Goal: Use online tool/utility: Utilize a website feature to perform a specific function

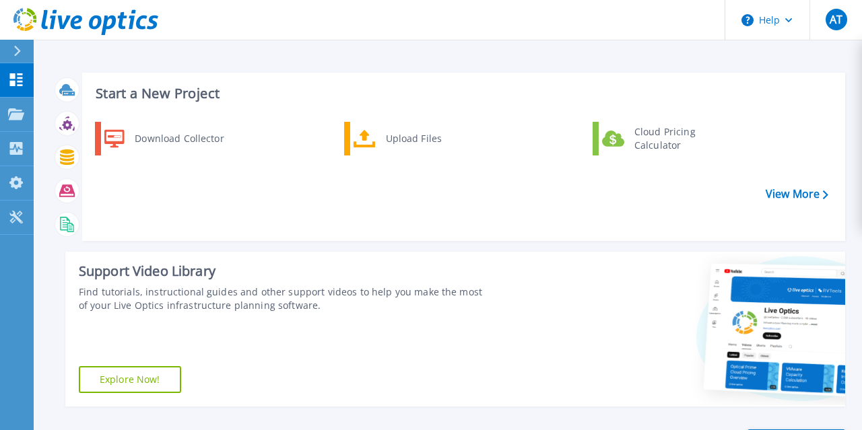
click at [261, 223] on div "Download Collector Upload Files Cloud Pricing Calculator" at bounding box center [462, 177] width 754 height 116
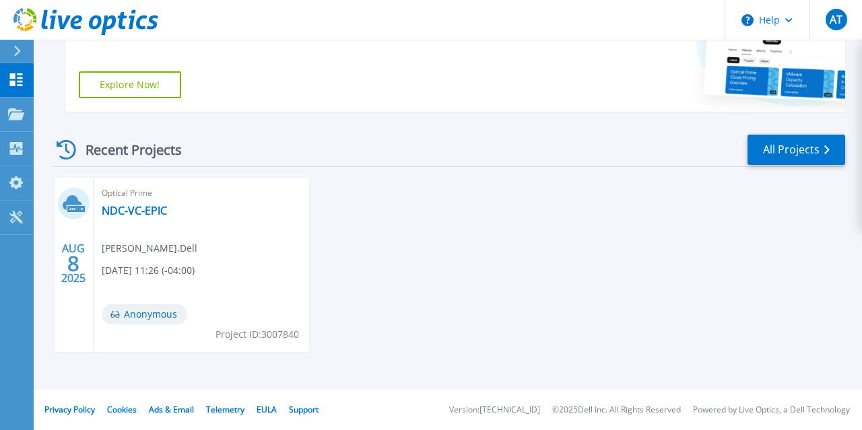
click at [193, 240] on div "Optical Prime NDC-VC-EPIC [PERSON_NAME] , Dell [DATE] 11:26 (-04:00) Anonymous …" at bounding box center [201, 265] width 215 height 174
click at [120, 209] on link "NDC-VC-EPIC" at bounding box center [134, 210] width 65 height 13
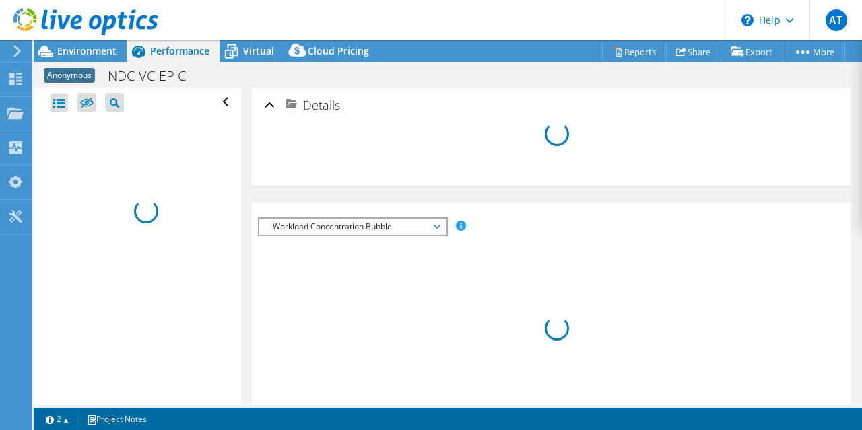
select select "USD"
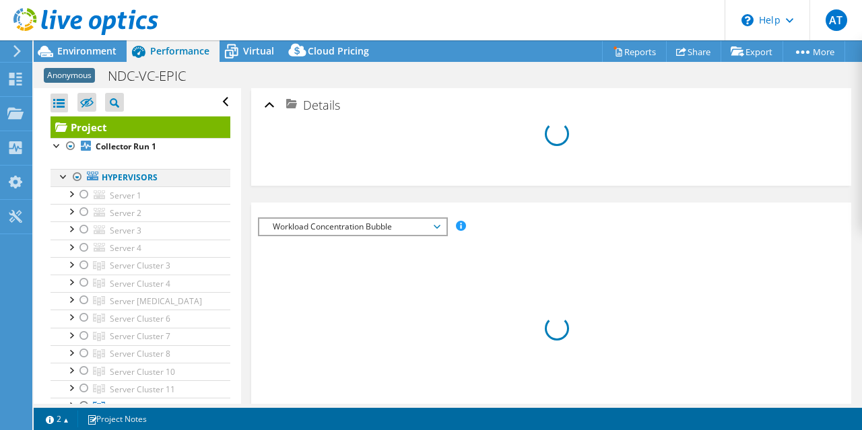
click at [76, 176] on div at bounding box center [77, 177] width 13 height 16
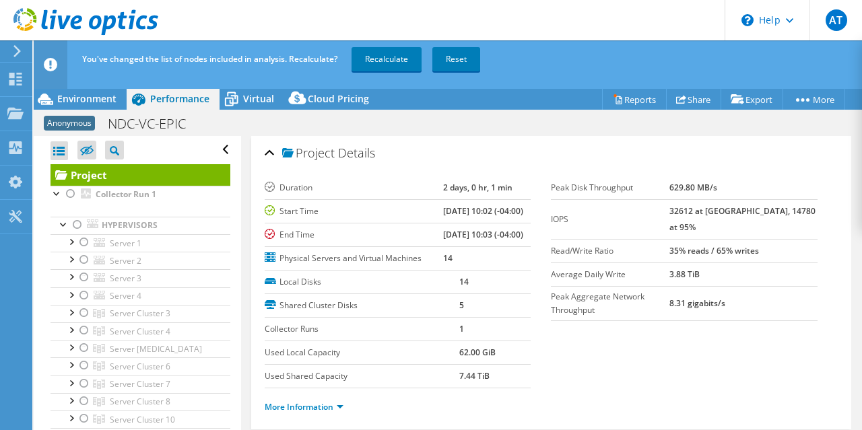
click at [239, 97] on icon at bounding box center [232, 100] width 24 height 24
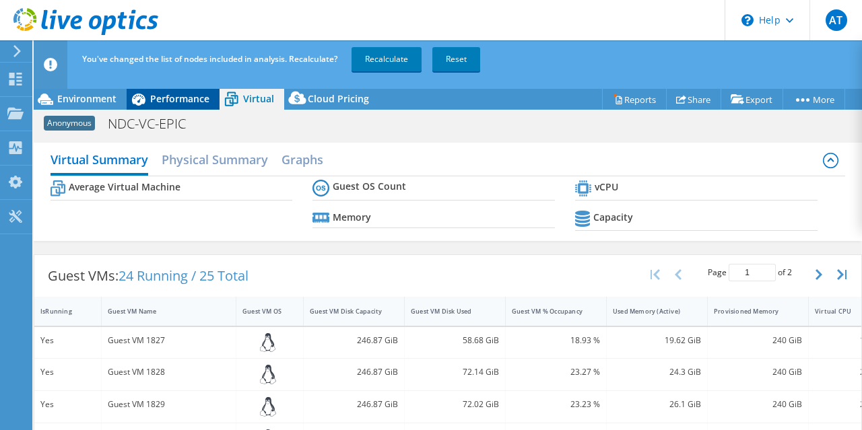
click at [185, 108] on div "Performance" at bounding box center [173, 99] width 93 height 22
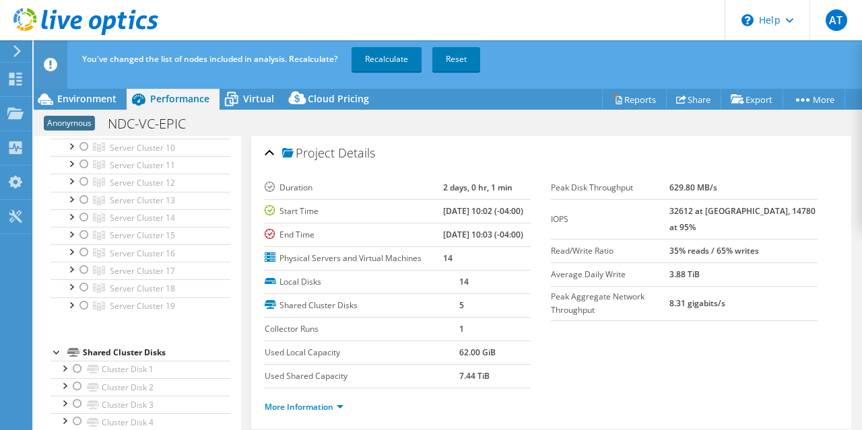
scroll to position [233, 0]
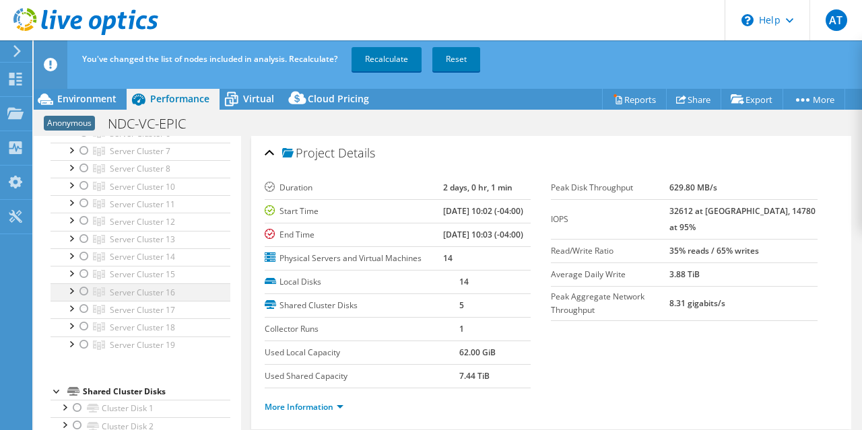
click at [81, 286] on div at bounding box center [83, 292] width 13 height 16
click at [400, 65] on link "Recalculate" at bounding box center [387, 59] width 70 height 24
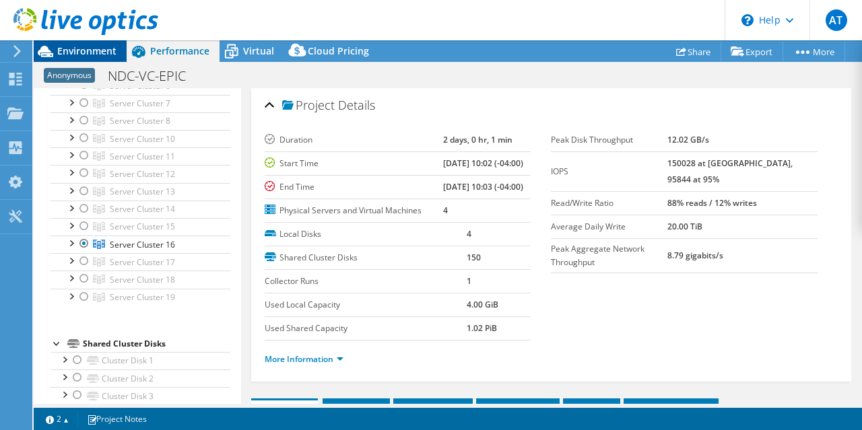
click at [95, 55] on span "Environment" at bounding box center [86, 50] width 59 height 13
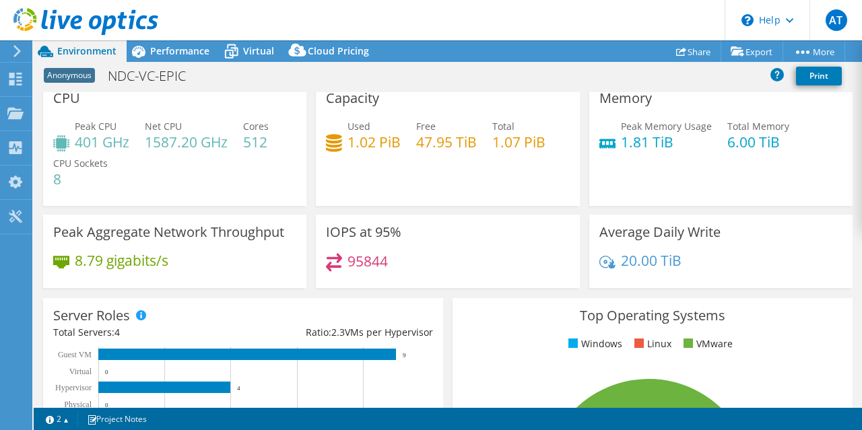
scroll to position [0, 0]
